Goal: Task Accomplishment & Management: Manage account settings

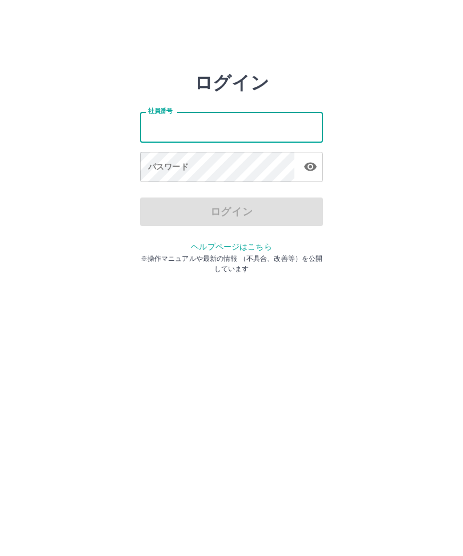
type input "*******"
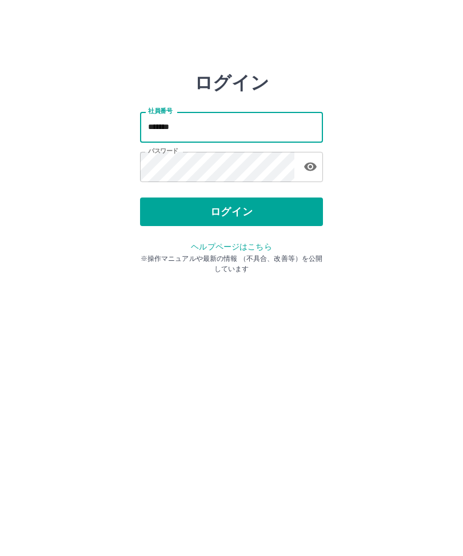
click at [245, 207] on button "ログイン" at bounding box center [231, 212] width 183 height 29
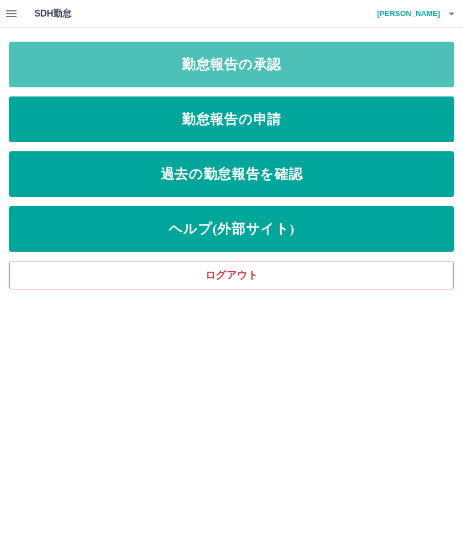
click at [346, 66] on link "勤怠報告の承認" at bounding box center [231, 65] width 444 height 46
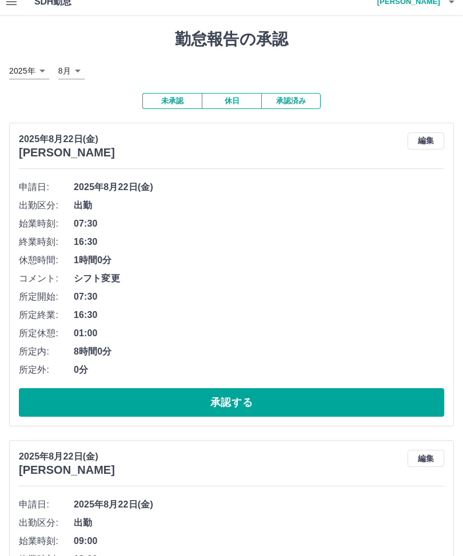
scroll to position [13, 0]
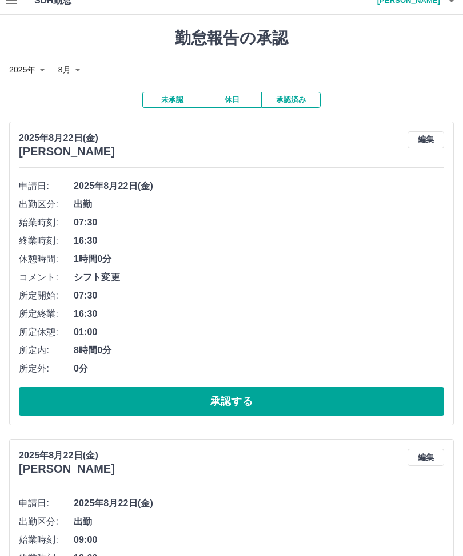
click at [268, 400] on button "承認する" at bounding box center [231, 401] width 425 height 29
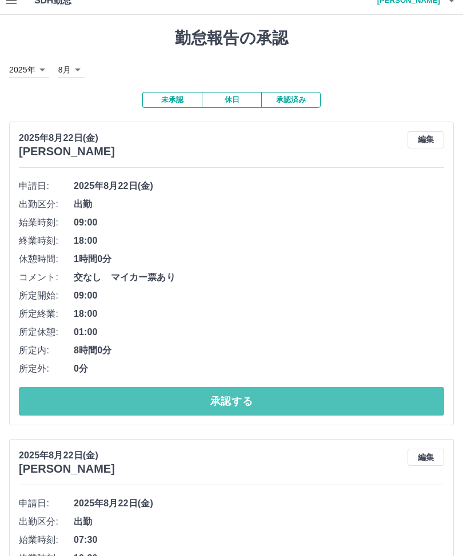
click at [258, 399] on button "承認する" at bounding box center [231, 401] width 425 height 29
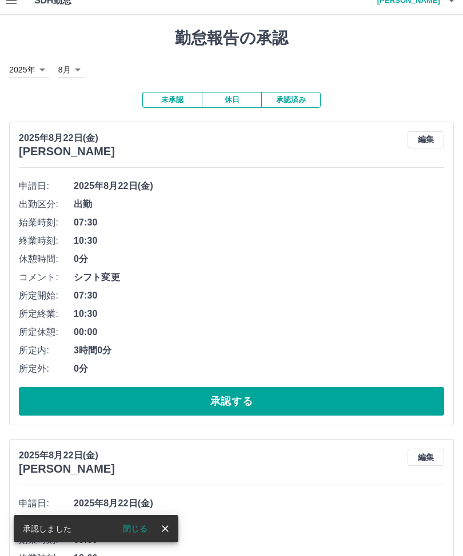
click at [248, 398] on button "承認する" at bounding box center [231, 401] width 425 height 29
click at [241, 398] on button "承認する" at bounding box center [231, 401] width 425 height 29
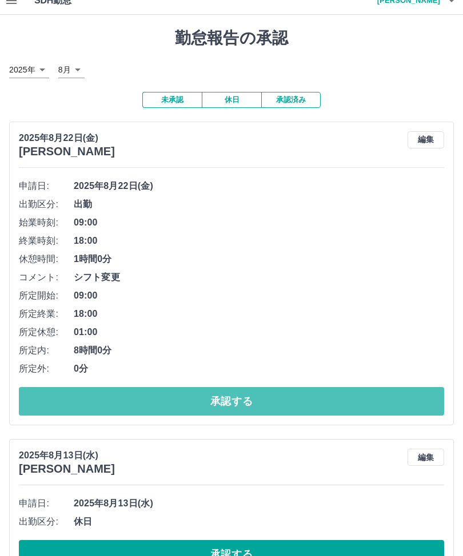
click at [247, 387] on button "承認する" at bounding box center [231, 401] width 425 height 29
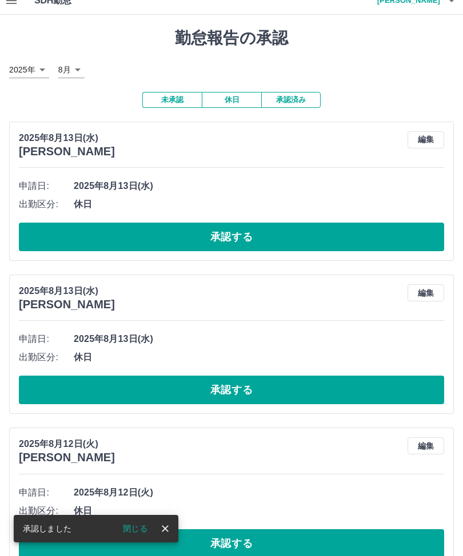
click at [15, 8] on button "button" at bounding box center [11, 0] width 23 height 27
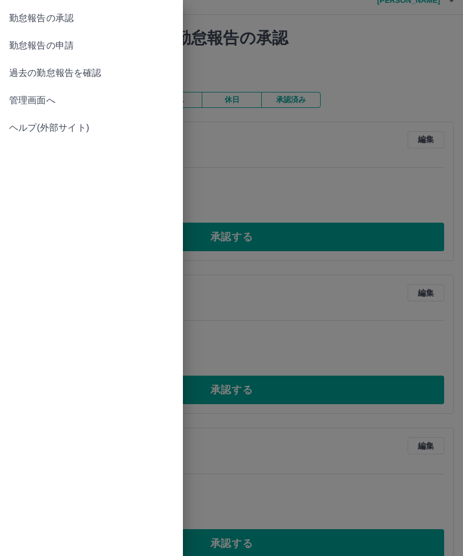
click at [19, 90] on link "管理画面へ" at bounding box center [91, 100] width 183 height 27
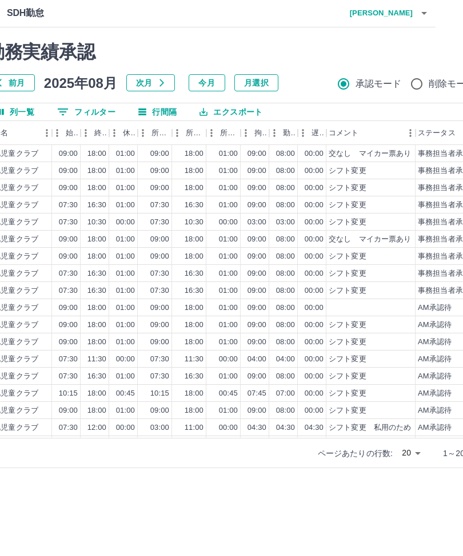
scroll to position [0, 122]
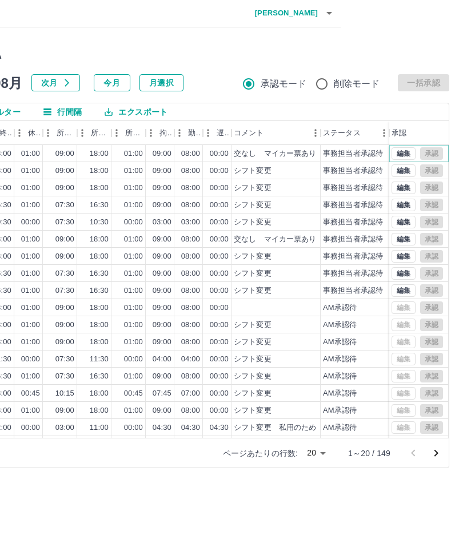
click at [407, 149] on button "編集" at bounding box center [403, 154] width 24 height 13
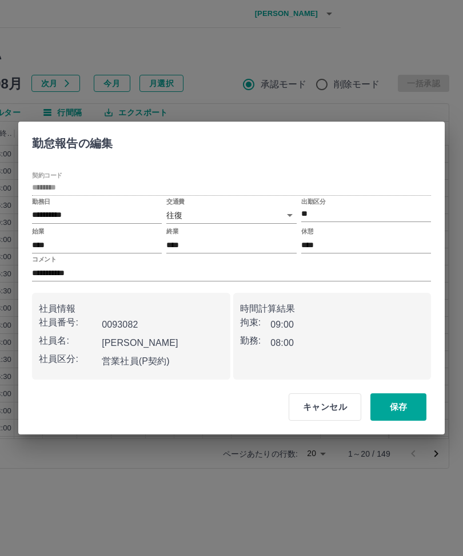
click at [292, 212] on body "SDH勤怠 [PERSON_NAME] 勤務実績承認 前月 [DATE] 次月 今月 月選択 承認モード 削除モード 一括承認 列一覧 0 フィルター 行間隔…" at bounding box center [109, 241] width 463 height 483
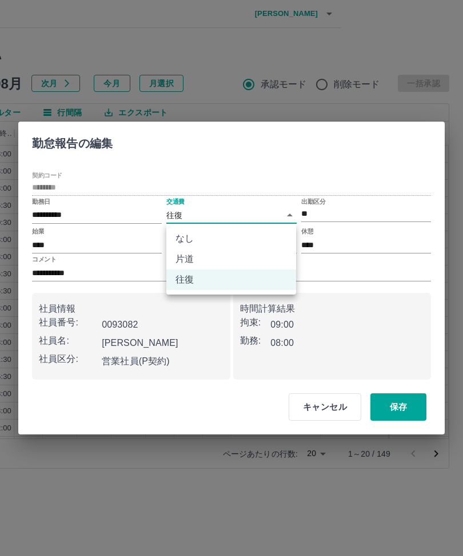
click at [201, 238] on li "なし" at bounding box center [231, 238] width 130 height 21
type input "****"
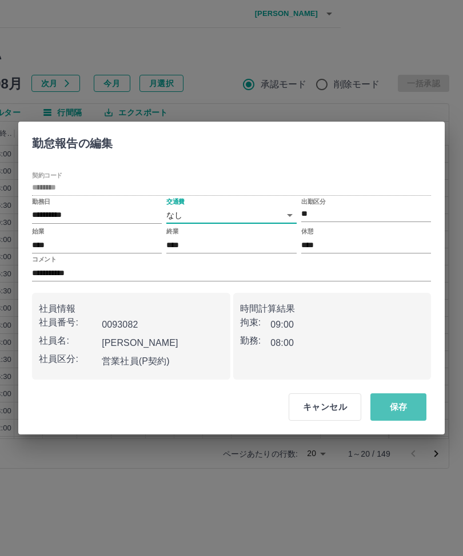
click at [403, 405] on button "保存" at bounding box center [398, 407] width 56 height 27
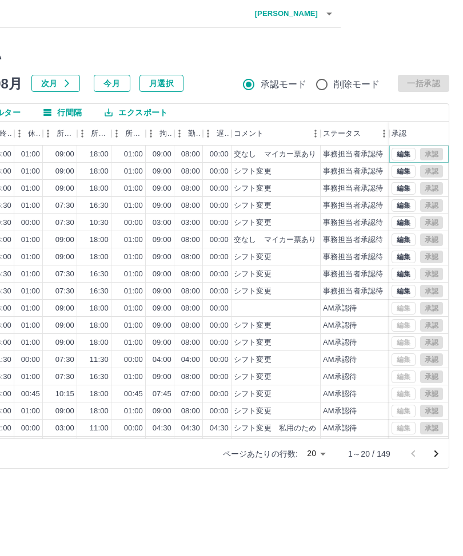
scroll to position [0, 0]
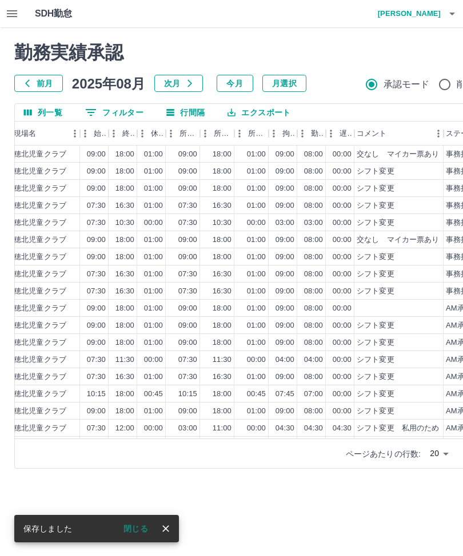
click at [1, 9] on button "button" at bounding box center [11, 13] width 23 height 27
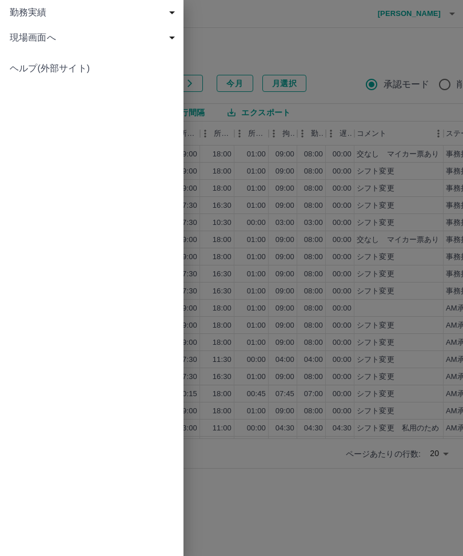
click at [166, 38] on span "現場画面へ" at bounding box center [93, 38] width 169 height 14
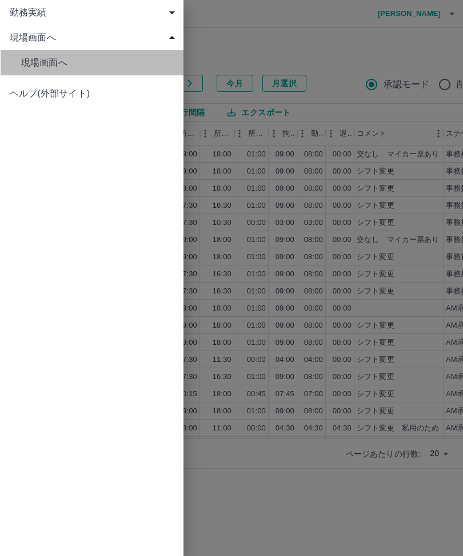
click at [62, 57] on span "現場画面へ" at bounding box center [97, 63] width 153 height 14
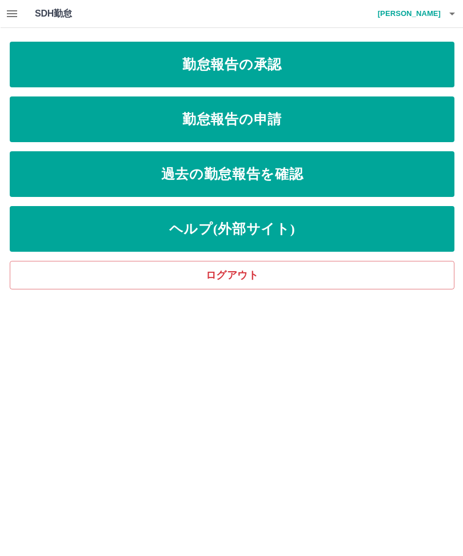
click at [288, 63] on link "勤怠報告の承認" at bounding box center [231, 65] width 444 height 46
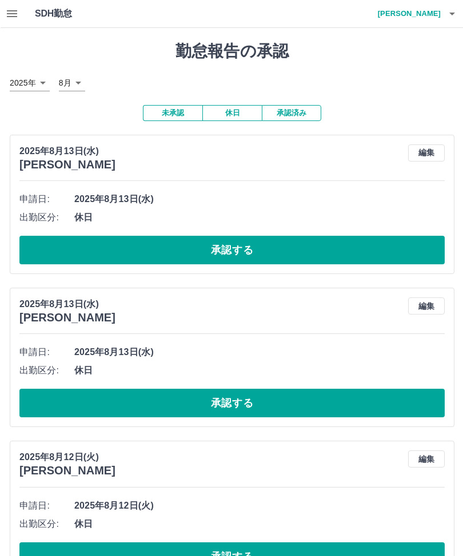
click at [304, 107] on button "承認済み" at bounding box center [290, 113] width 59 height 16
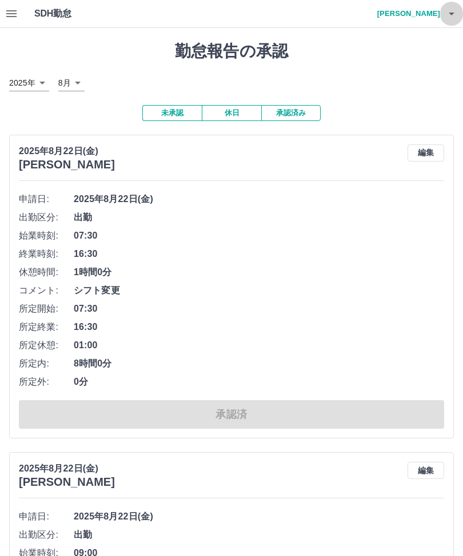
click at [451, 16] on icon "button" at bounding box center [451, 14] width 14 height 14
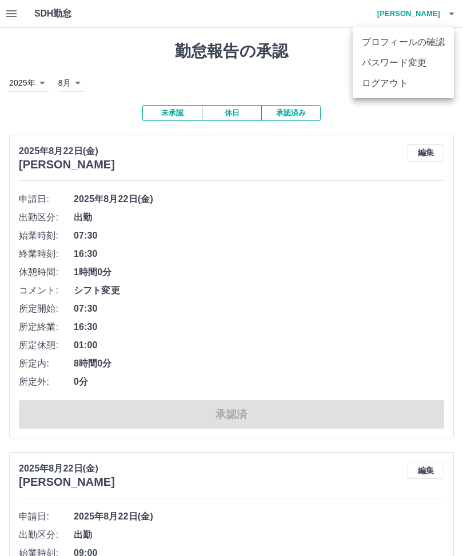
click at [400, 78] on li "ログアウト" at bounding box center [402, 83] width 101 height 21
